Goal: Information Seeking & Learning: Compare options

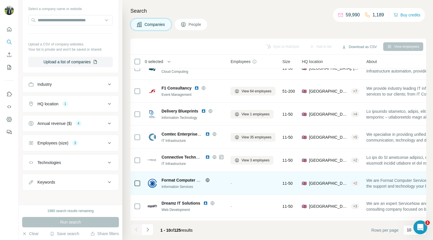
scroll to position [81, 0]
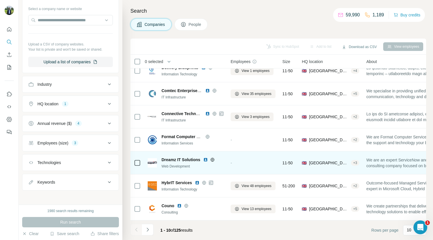
click at [207, 157] on img at bounding box center [205, 159] width 5 height 5
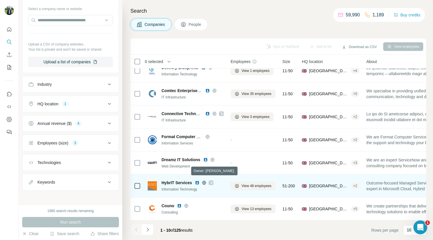
click at [212, 180] on icon at bounding box center [210, 182] width 3 height 5
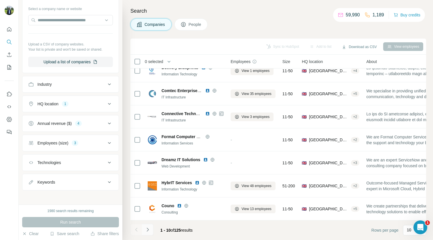
click at [150, 229] on icon "Navigate to next page" at bounding box center [148, 230] width 6 height 6
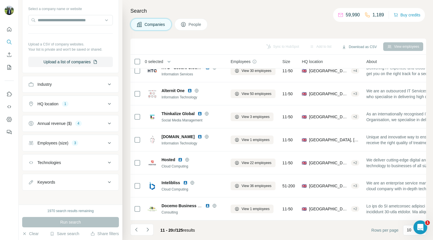
scroll to position [0, 0]
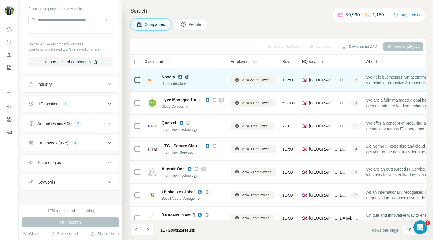
click at [181, 77] on img at bounding box center [180, 77] width 5 height 5
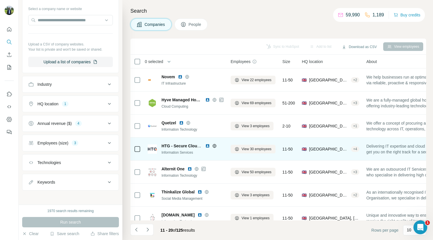
click at [207, 145] on img at bounding box center [207, 146] width 5 height 5
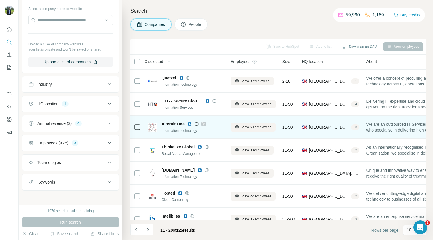
scroll to position [45, 0]
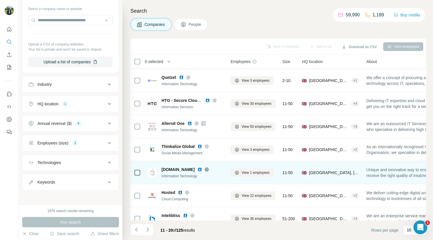
click at [202, 169] on img at bounding box center [199, 169] width 5 height 5
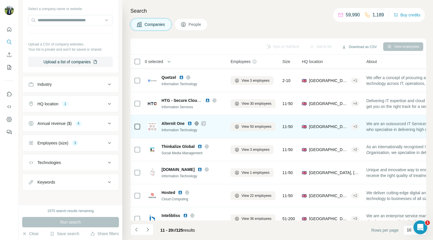
scroll to position [81, 0]
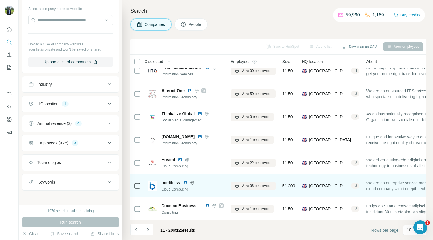
click at [184, 180] on img at bounding box center [185, 182] width 5 height 5
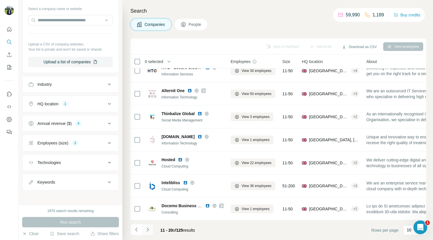
click at [147, 225] on button "Navigate to next page" at bounding box center [148, 230] width 12 height 12
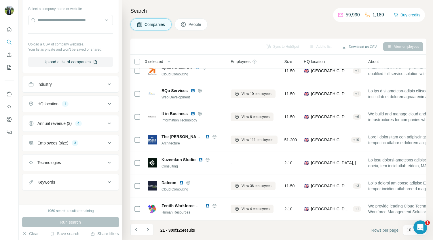
scroll to position [0, 0]
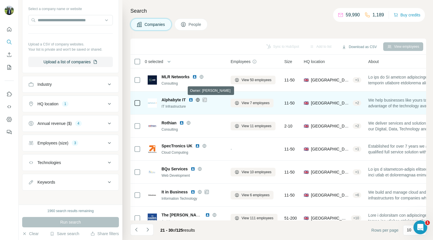
click at [206, 99] on icon at bounding box center [204, 100] width 3 height 5
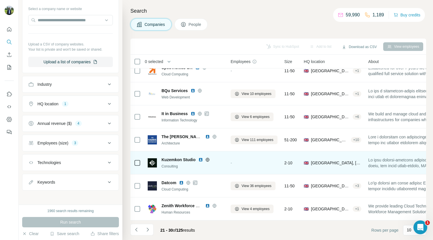
scroll to position [81, 0]
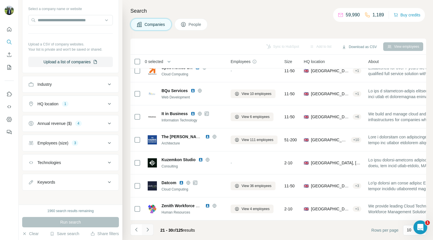
click at [150, 228] on icon "Navigate to next page" at bounding box center [148, 230] width 6 height 6
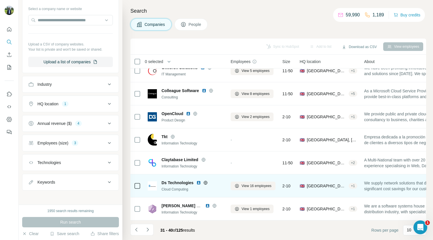
scroll to position [0, 0]
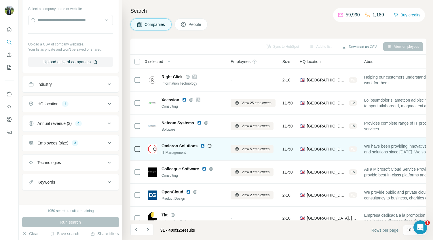
click at [203, 145] on img at bounding box center [202, 146] width 5 height 5
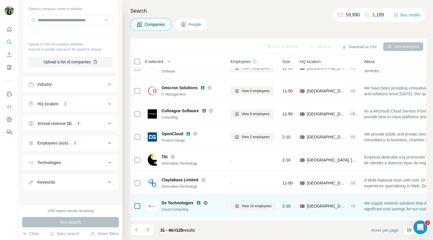
scroll to position [81, 0]
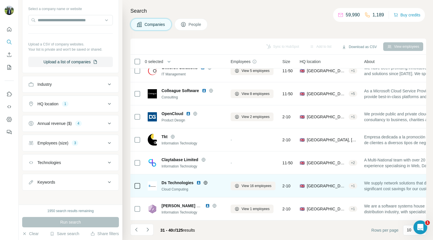
drag, startPoint x: 207, startPoint y: 202, endPoint x: 197, endPoint y: 177, distance: 26.4
click at [197, 180] on img at bounding box center [198, 182] width 5 height 5
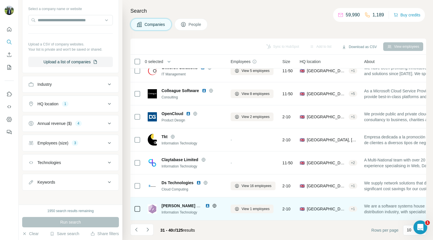
click at [207, 203] on img at bounding box center [207, 205] width 5 height 5
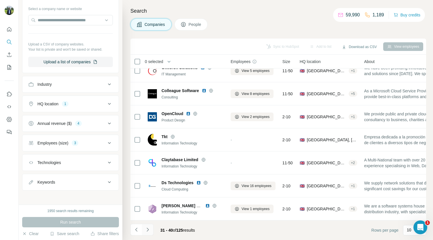
click at [149, 227] on icon "Navigate to next page" at bounding box center [148, 230] width 6 height 6
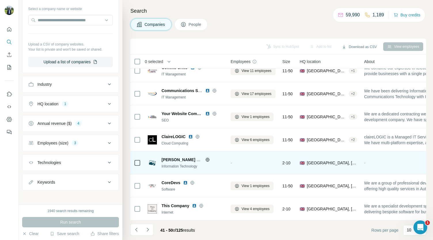
scroll to position [0, 0]
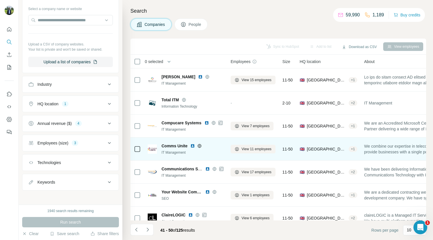
click at [194, 145] on img at bounding box center [192, 146] width 5 height 5
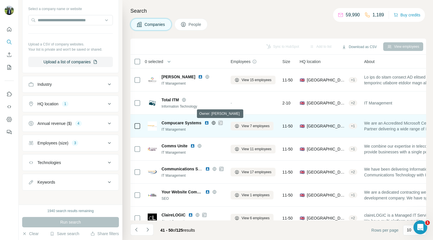
click at [222, 123] on icon at bounding box center [220, 122] width 3 height 3
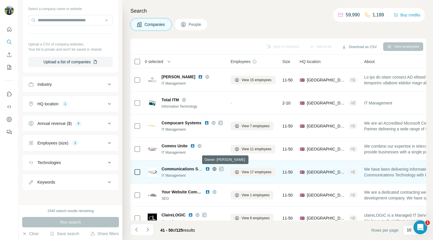
click at [222, 169] on icon at bounding box center [220, 169] width 3 height 5
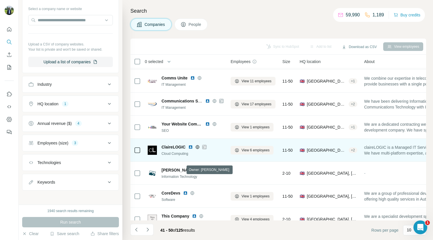
scroll to position [81, 0]
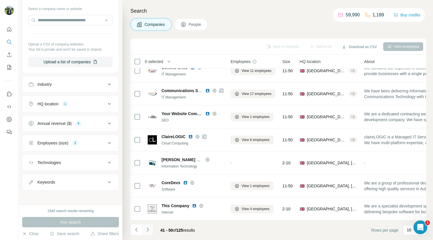
click at [149, 232] on icon "Navigate to next page" at bounding box center [148, 230] width 6 height 6
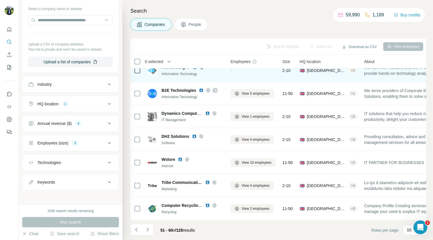
scroll to position [0, 0]
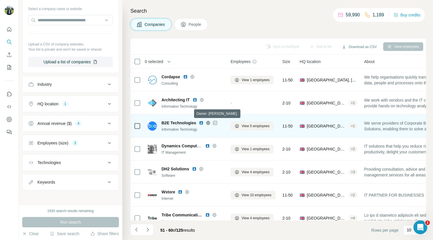
click at [215, 122] on icon at bounding box center [214, 122] width 3 height 3
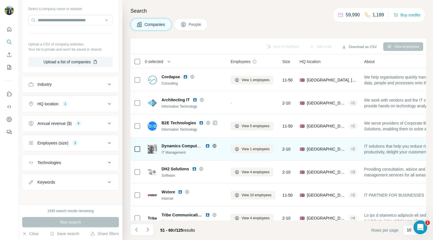
click at [207, 145] on img at bounding box center [207, 146] width 5 height 5
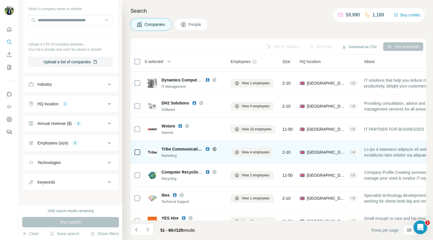
scroll to position [81, 0]
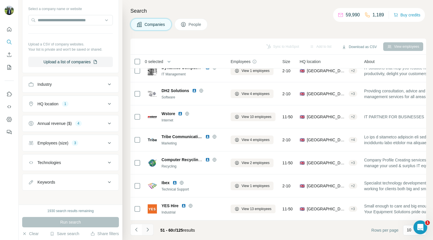
click at [151, 226] on button "Navigate to next page" at bounding box center [148, 230] width 12 height 12
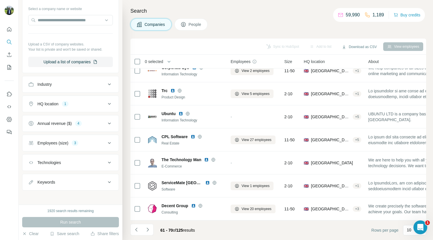
scroll to position [0, 0]
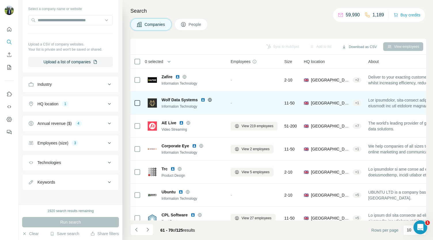
click at [203, 99] on img at bounding box center [203, 100] width 5 height 5
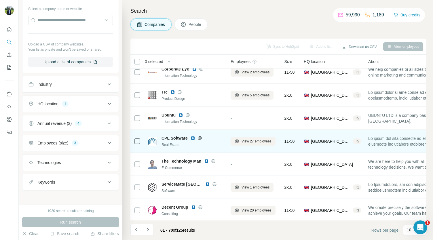
scroll to position [81, 0]
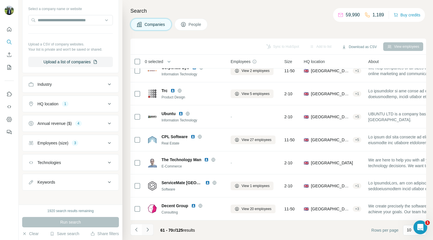
click at [150, 232] on icon "Navigate to next page" at bounding box center [148, 230] width 6 height 6
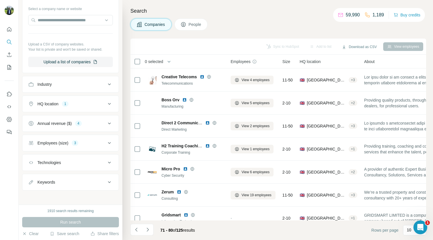
scroll to position [0, 0]
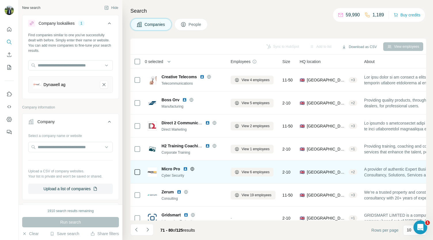
click at [184, 168] on img at bounding box center [185, 169] width 5 height 5
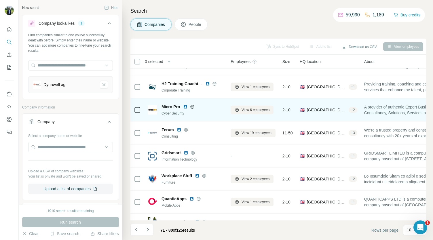
scroll to position [81, 0]
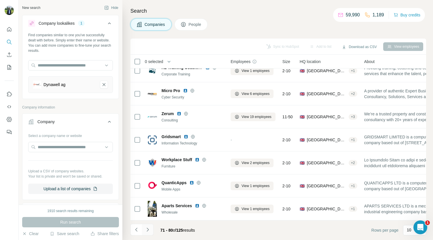
click at [150, 226] on button "Navigate to next page" at bounding box center [148, 230] width 12 height 12
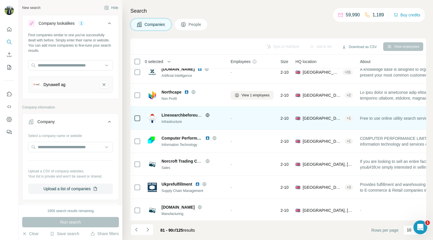
scroll to position [31, 0]
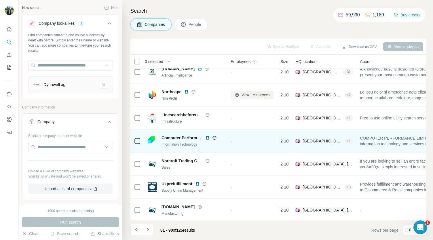
click at [207, 138] on img at bounding box center [207, 137] width 5 height 5
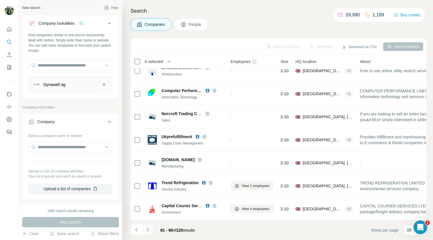
click at [153, 225] on button "Navigate to next page" at bounding box center [148, 230] width 12 height 12
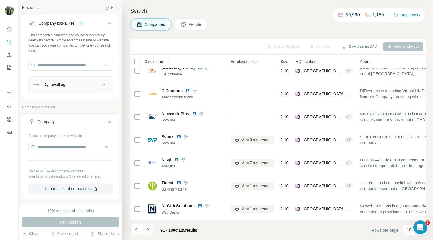
click at [149, 231] on icon "Navigate to next page" at bounding box center [148, 230] width 6 height 6
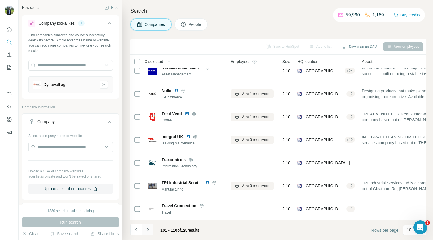
click at [146, 227] on icon "Navigate to next page" at bounding box center [148, 230] width 6 height 6
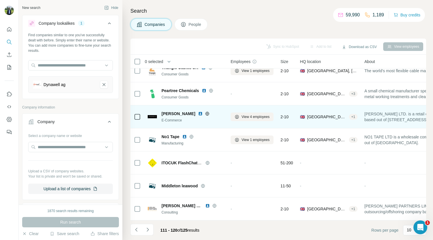
scroll to position [0, 0]
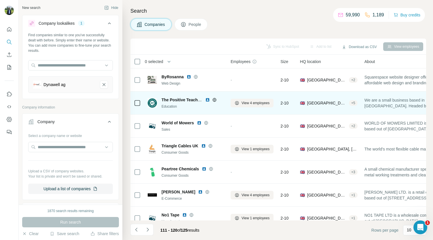
click at [206, 100] on img at bounding box center [207, 100] width 5 height 5
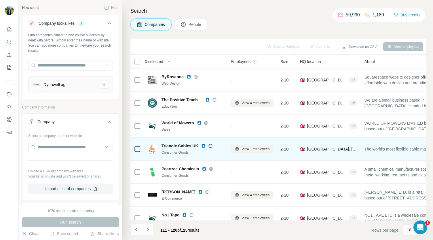
scroll to position [81, 0]
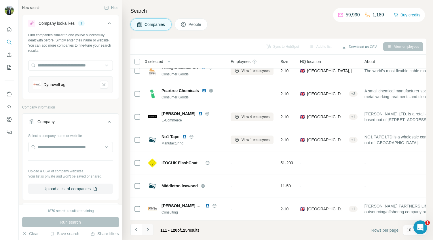
click at [148, 224] on button "Navigate to next page" at bounding box center [148, 230] width 12 height 12
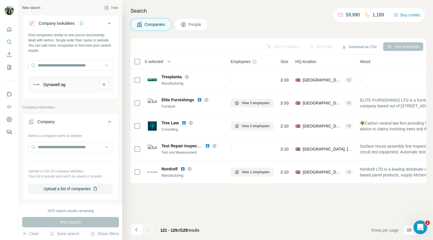
scroll to position [0, 0]
click at [101, 85] on icon "Dynawell ag-remove-button" at bounding box center [103, 85] width 5 height 6
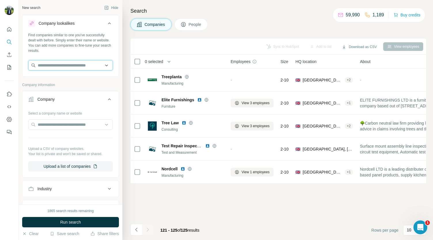
click at [58, 66] on input "text" at bounding box center [70, 65] width 85 height 10
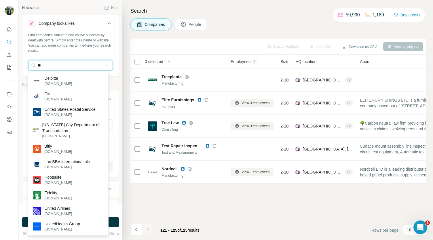
type input "*"
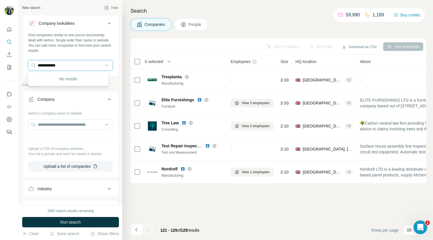
type input "**********"
drag, startPoint x: 60, startPoint y: 64, endPoint x: 24, endPoint y: 61, distance: 36.6
click at [24, 61] on div "**********" at bounding box center [70, 54] width 96 height 43
paste input "**********"
type input "*"
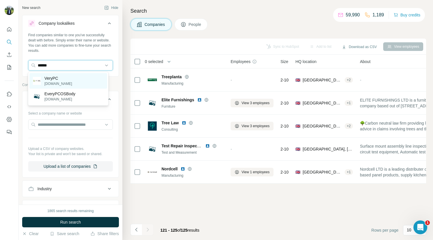
type input "******"
click at [66, 77] on p "VeryPC" at bounding box center [58, 78] width 28 height 6
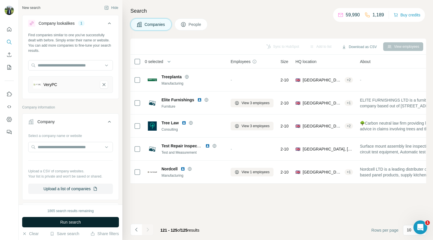
click at [72, 222] on span "Run search" at bounding box center [70, 222] width 21 height 6
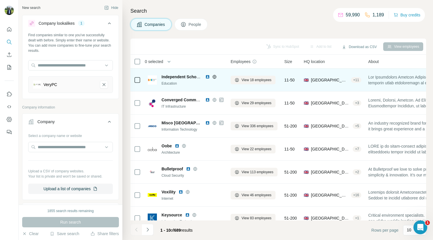
click at [207, 76] on img at bounding box center [207, 77] width 5 height 5
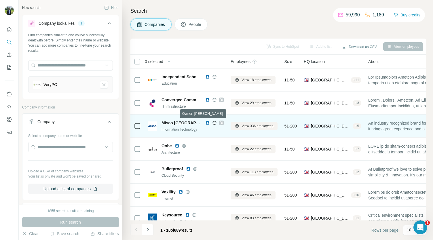
click at [219, 124] on icon at bounding box center [220, 123] width 3 height 5
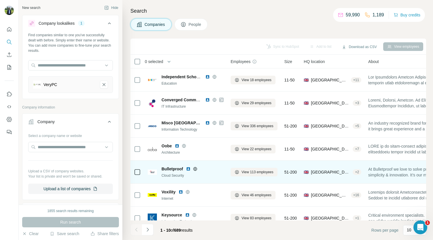
scroll to position [10, 0]
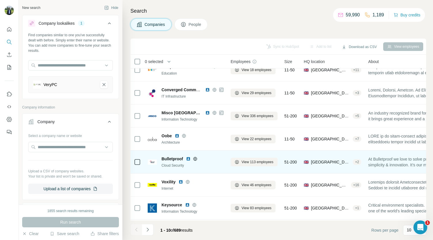
click at [187, 157] on img at bounding box center [188, 158] width 5 height 5
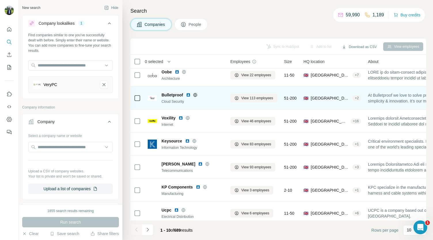
scroll to position [79, 1]
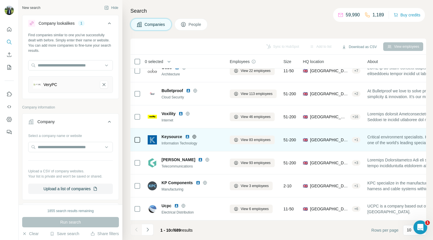
click at [186, 134] on img at bounding box center [187, 136] width 5 height 5
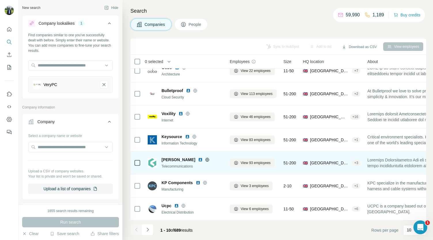
scroll to position [81, 1]
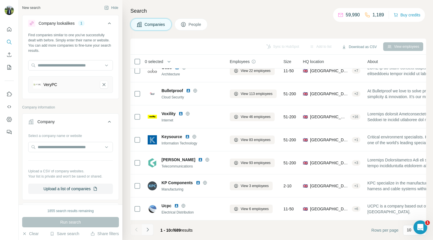
click at [151, 228] on button "Navigate to next page" at bounding box center [148, 230] width 12 height 12
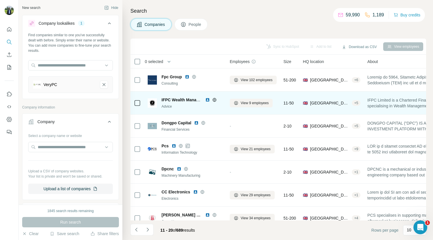
scroll to position [22, 1]
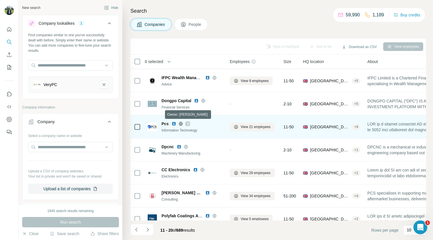
click at [186, 122] on icon at bounding box center [187, 123] width 3 height 5
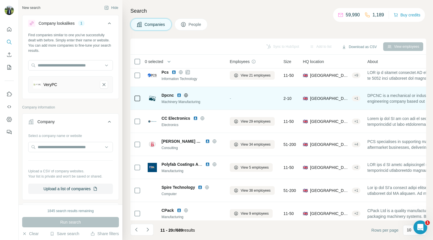
scroll to position [81, 1]
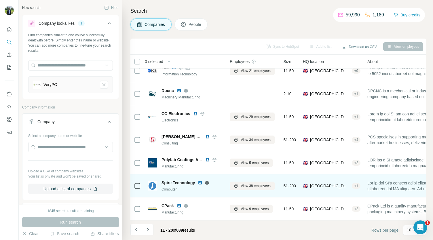
click at [200, 181] on img at bounding box center [200, 182] width 5 height 5
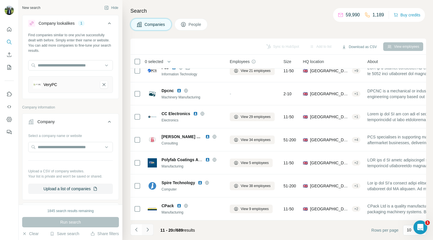
click at [148, 229] on icon "Navigate to next page" at bounding box center [147, 230] width 2 height 4
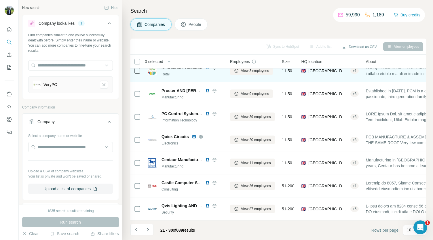
scroll to position [81, 0]
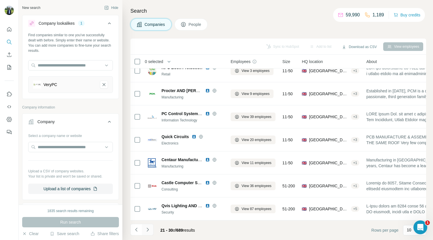
click at [149, 232] on button "Navigate to next page" at bounding box center [148, 230] width 12 height 12
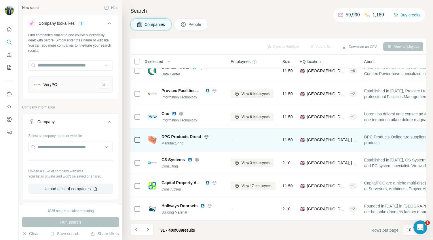
scroll to position [0, 0]
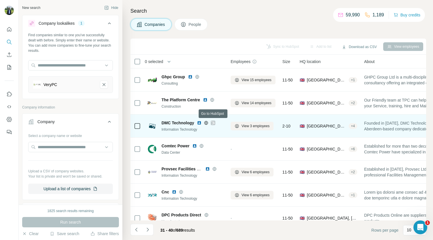
click at [214, 124] on icon at bounding box center [212, 123] width 3 height 5
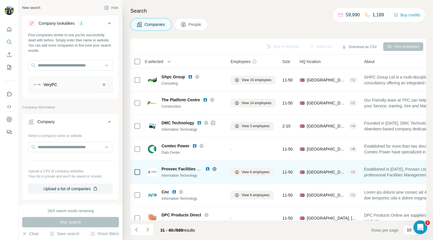
scroll to position [58, 0]
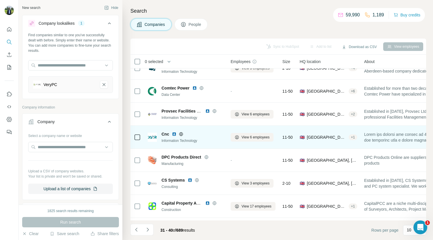
click at [173, 132] on img at bounding box center [174, 134] width 5 height 5
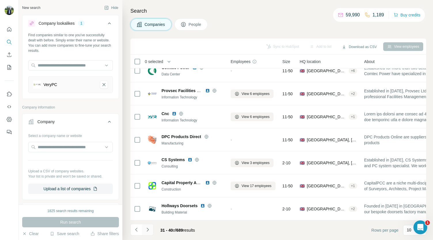
click at [149, 231] on icon "Navigate to next page" at bounding box center [148, 230] width 6 height 6
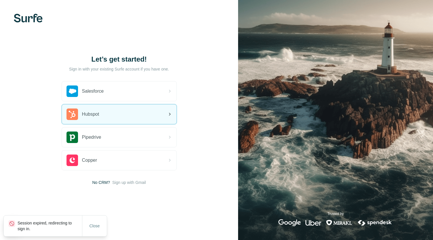
click at [116, 115] on div "Hubspot" at bounding box center [119, 114] width 114 height 20
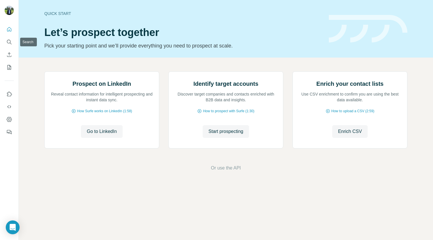
click at [7, 39] on icon "Search" at bounding box center [9, 42] width 6 height 6
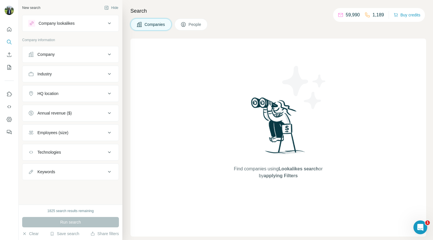
click at [76, 58] on button "Company" at bounding box center [70, 54] width 96 height 14
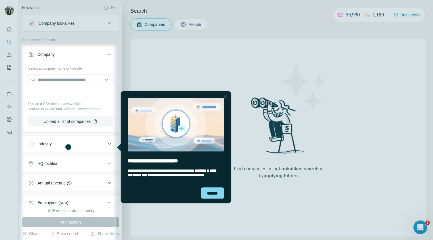
click at [226, 94] on div at bounding box center [225, 96] width 7 height 7
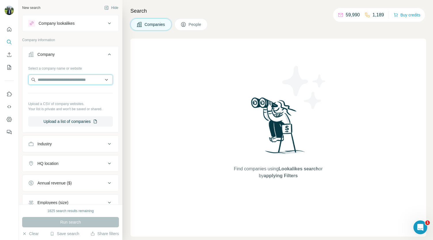
click at [66, 80] on input "text" at bounding box center [70, 80] width 85 height 10
click at [63, 26] on div "Company lookalikes" at bounding box center [67, 23] width 78 height 7
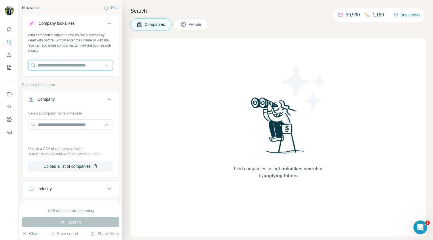
click at [56, 65] on input "text" at bounding box center [70, 65] width 85 height 10
click at [87, 9] on div "New search Hide" at bounding box center [70, 7] width 97 height 9
click at [57, 65] on input "text" at bounding box center [70, 65] width 85 height 10
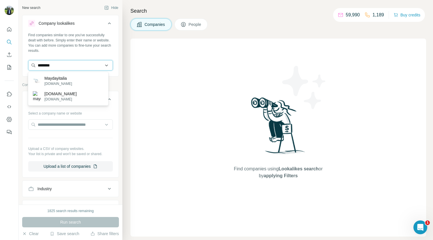
click at [63, 67] on input "********" at bounding box center [70, 65] width 85 height 10
type input "********"
click at [70, 97] on p "maydayit.co.uk" at bounding box center [60, 99] width 32 height 5
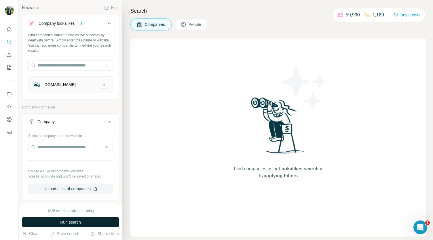
click at [71, 219] on span "Run search" at bounding box center [70, 222] width 21 height 6
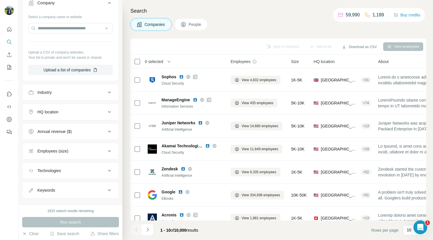
scroll to position [127, 0]
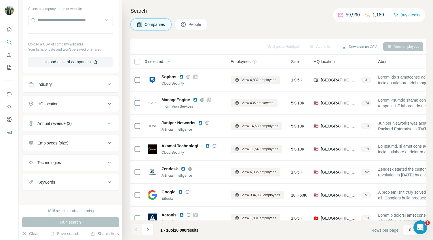
click at [84, 160] on div "Technologies" at bounding box center [67, 163] width 78 height 6
click at [84, 162] on div "Technologies" at bounding box center [67, 163] width 78 height 6
click at [80, 126] on button "Annual revenue ($)" at bounding box center [70, 124] width 96 height 14
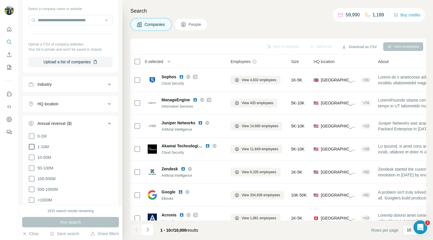
click at [34, 144] on icon at bounding box center [32, 147] width 6 height 6
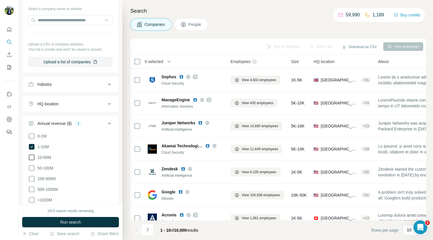
click at [30, 156] on icon at bounding box center [31, 157] width 7 height 7
click at [31, 165] on icon at bounding box center [31, 168] width 7 height 7
click at [63, 108] on button "HQ location" at bounding box center [70, 104] width 96 height 14
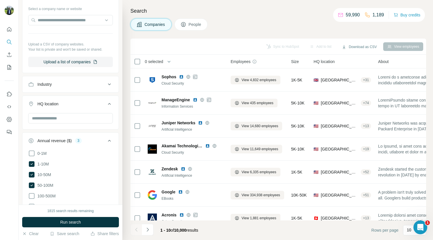
click at [64, 90] on button "Industry" at bounding box center [70, 84] width 96 height 14
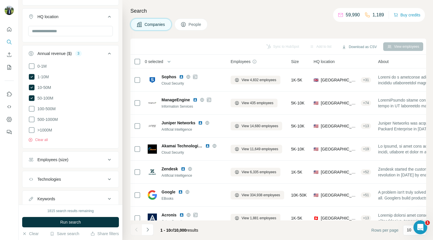
scroll to position [247, 0]
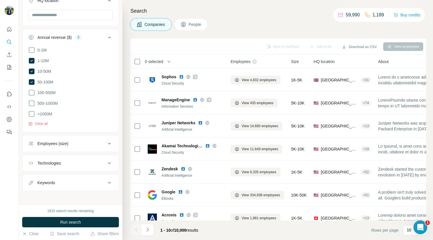
click at [62, 141] on div "Employees (size)" at bounding box center [52, 144] width 31 height 6
click at [31, 166] on icon at bounding box center [31, 166] width 7 height 7
click at [30, 174] on icon at bounding box center [31, 177] width 7 height 7
click at [28, 186] on icon at bounding box center [31, 188] width 7 height 7
click at [106, 144] on icon at bounding box center [109, 143] width 7 height 7
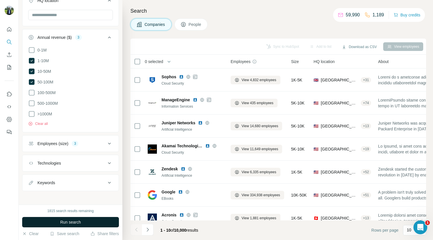
click at [70, 223] on span "Run search" at bounding box center [70, 222] width 21 height 6
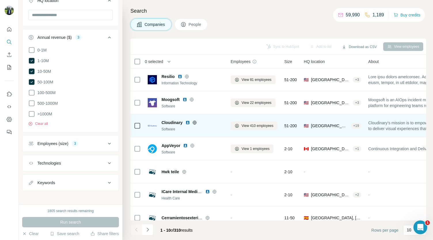
scroll to position [81, 0]
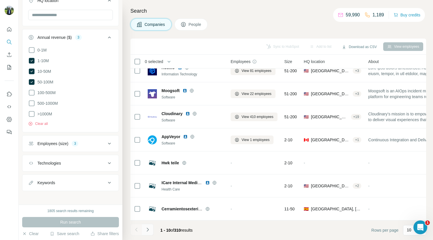
click at [151, 227] on button "Navigate to next page" at bounding box center [148, 230] width 12 height 12
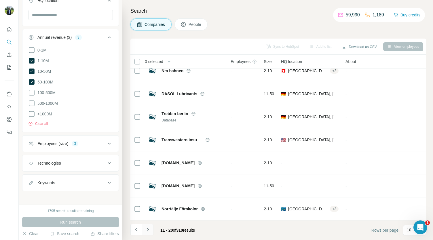
click at [148, 232] on icon "Navigate to next page" at bounding box center [148, 230] width 6 height 6
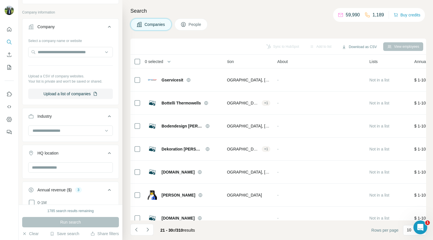
scroll to position [0, 0]
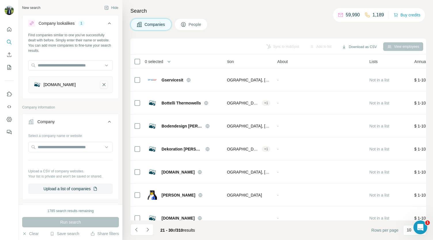
click at [101, 84] on icon "maydayit.co.uk-remove-button" at bounding box center [103, 85] width 5 height 6
